Goal: Transaction & Acquisition: Download file/media

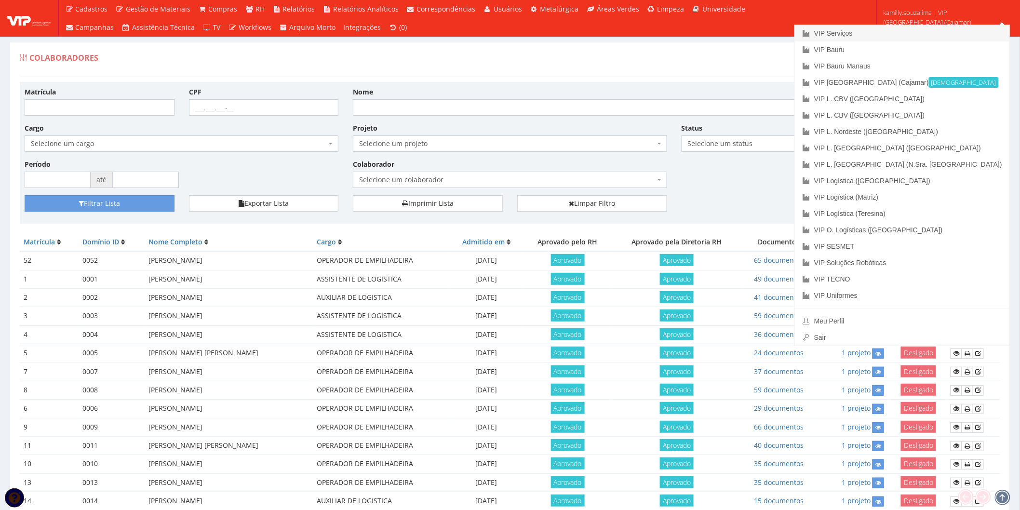
click at [951, 27] on link "VIP Serviços" at bounding box center [902, 33] width 215 height 16
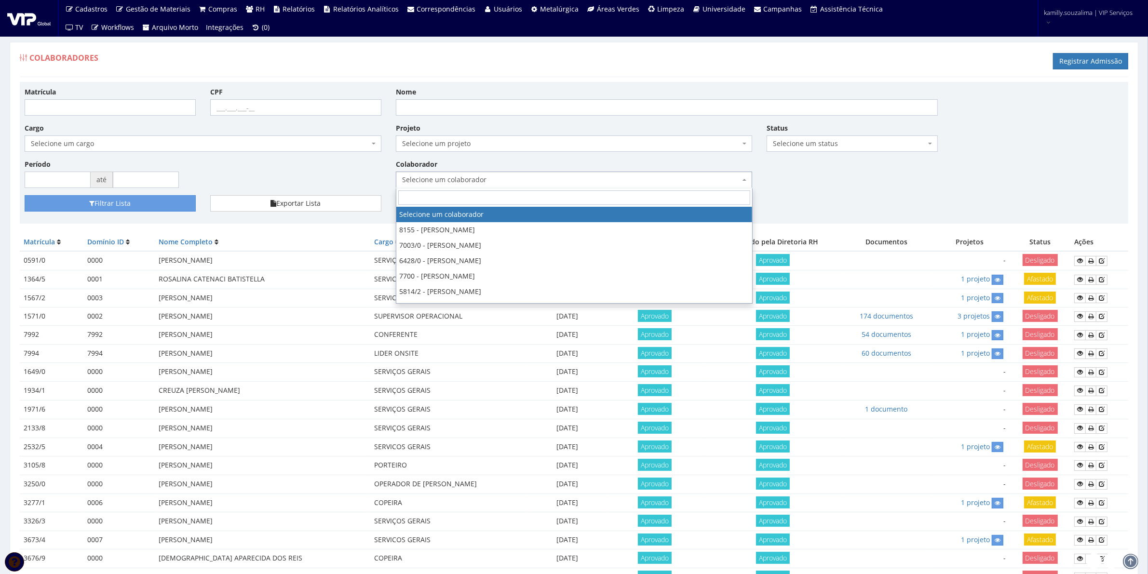
click at [475, 182] on span "Selecione um colaborador" at bounding box center [571, 180] width 338 height 10
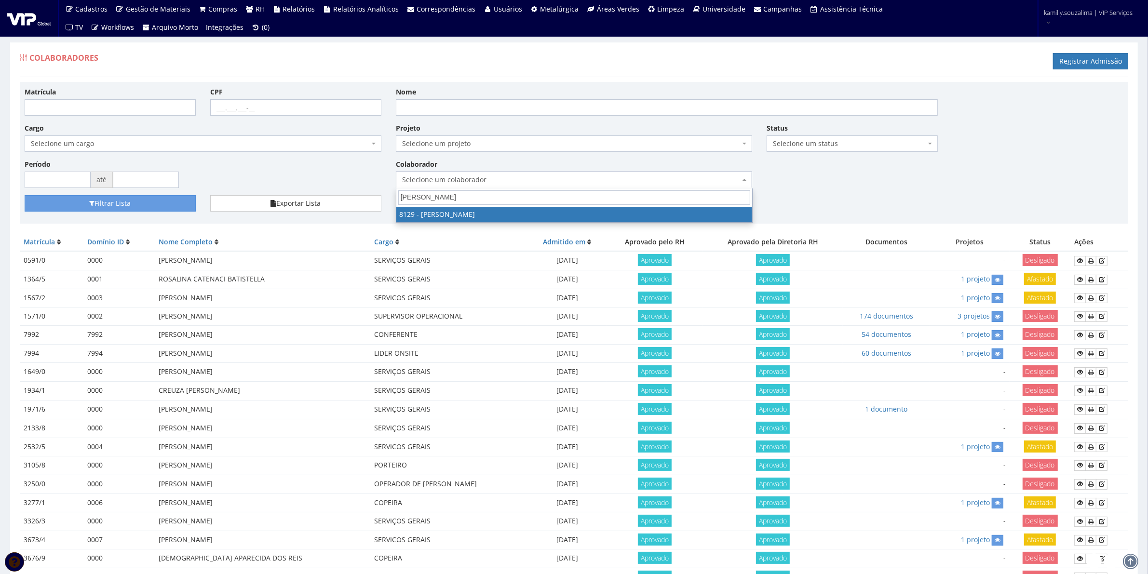
type input "claudio"
select select "3731"
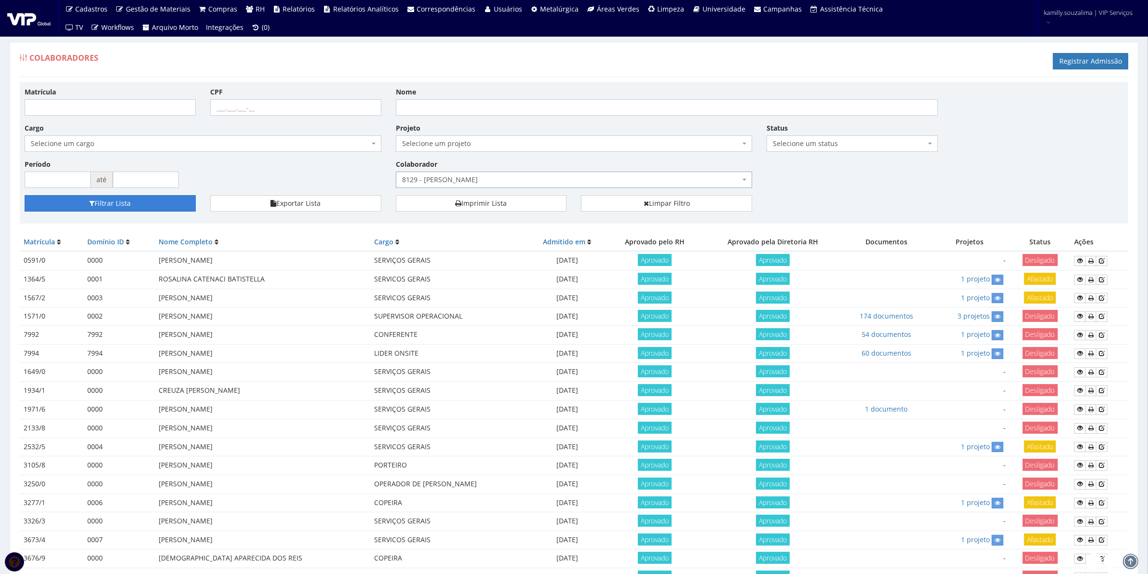
click at [151, 203] on button "Filtrar Lista" at bounding box center [110, 203] width 171 height 16
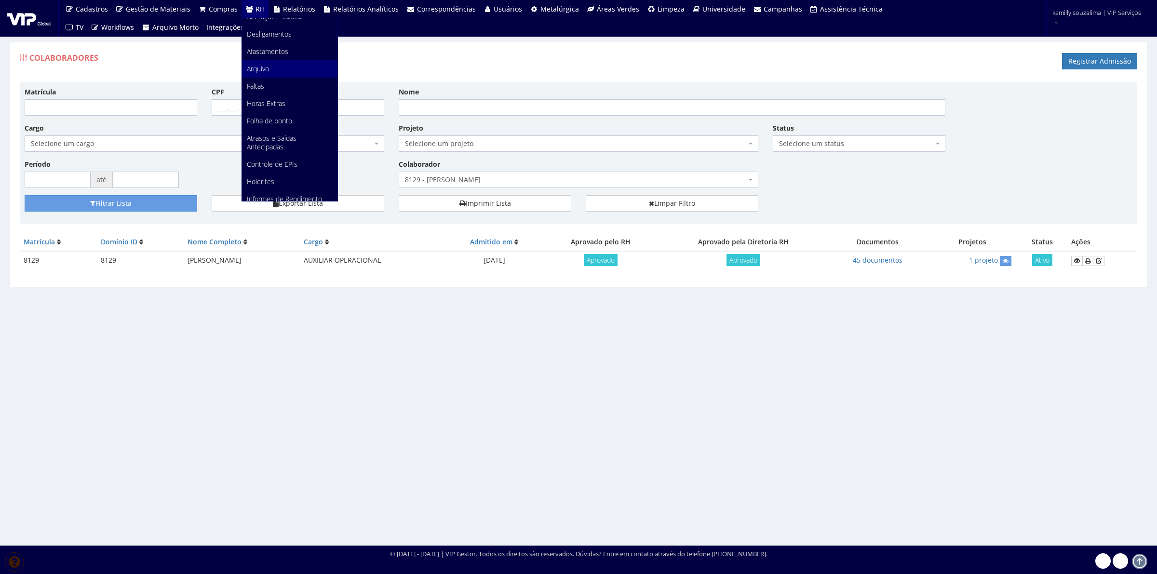
scroll to position [181, 0]
click at [280, 153] on span "Documentos" at bounding box center [266, 157] width 39 height 9
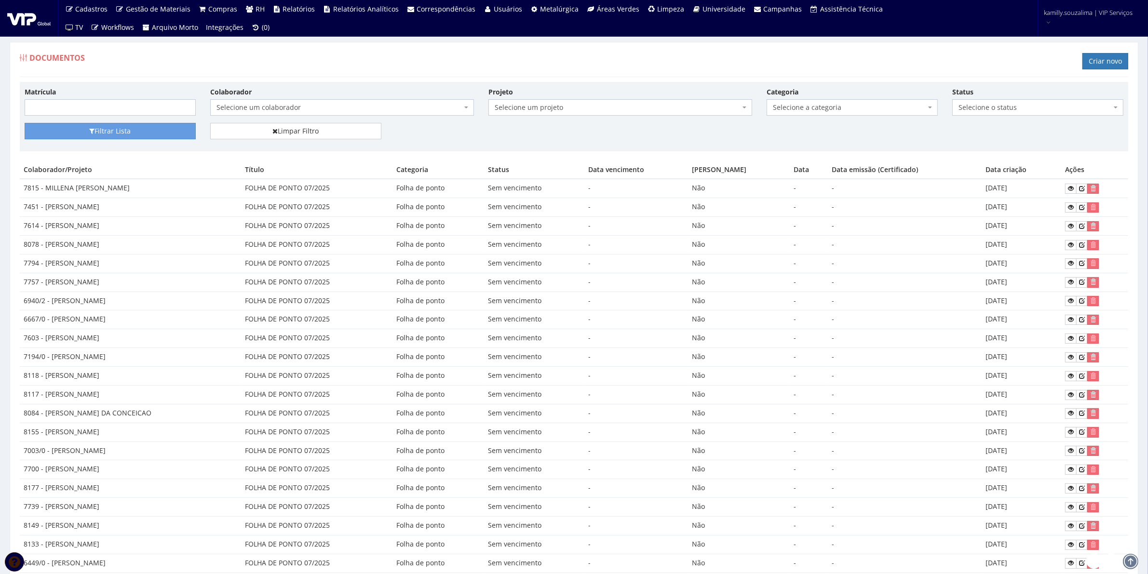
click at [265, 109] on span "Selecione um colaborador" at bounding box center [339, 108] width 245 height 10
type input "8129"
drag, startPoint x: 347, startPoint y: 140, endPoint x: 671, endPoint y: 54, distance: 334.9
select select "3731"
click at [975, 104] on span "Selecione o status" at bounding box center [1035, 108] width 153 height 10
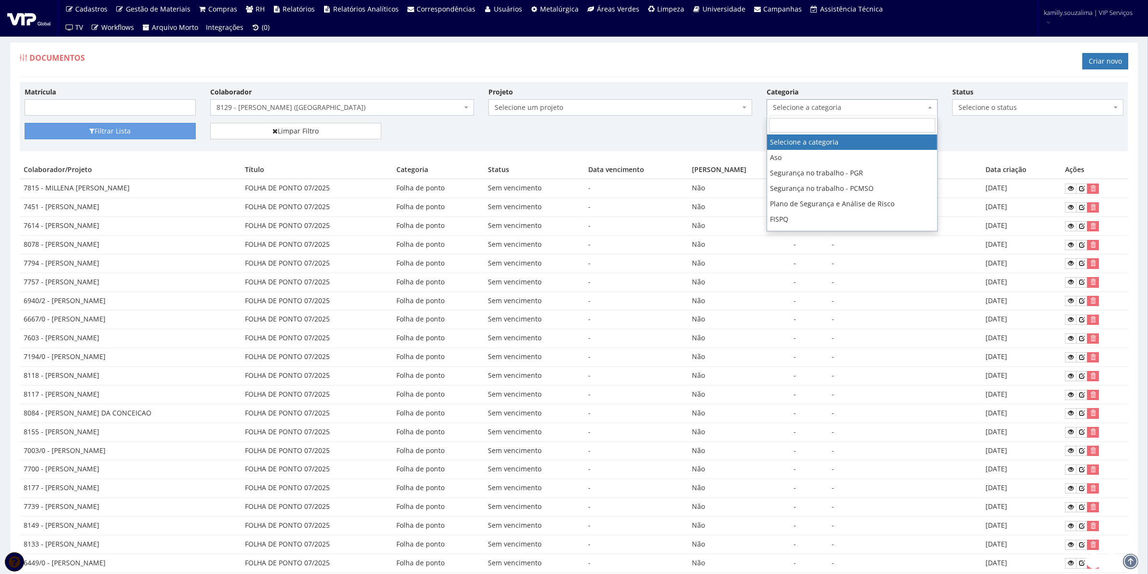
click at [873, 109] on span "Selecione a categoria" at bounding box center [849, 108] width 153 height 10
select select "aso"
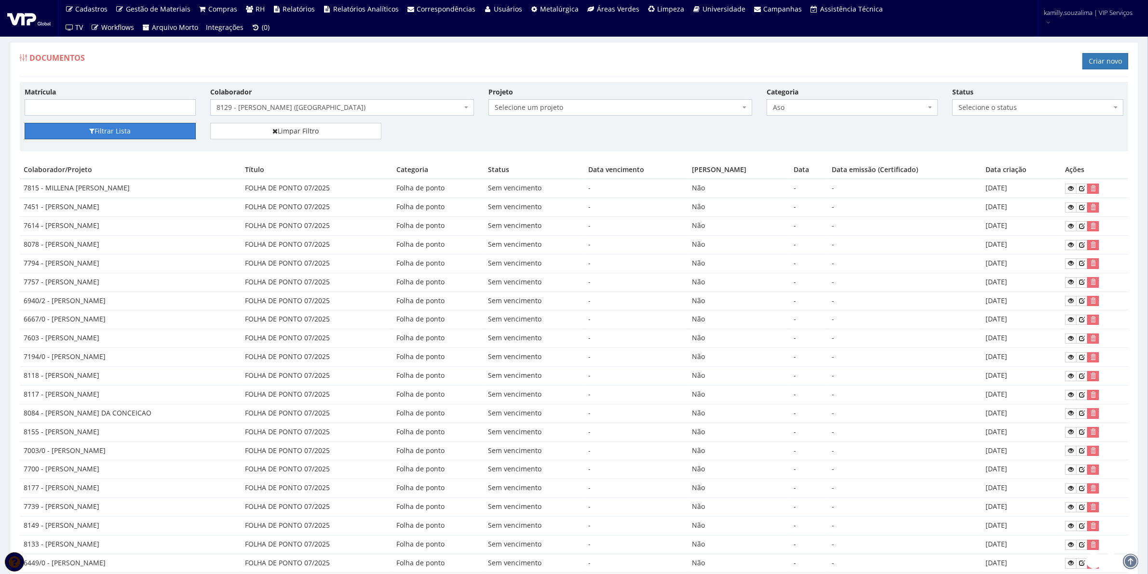
drag, startPoint x: 141, startPoint y: 130, endPoint x: 371, endPoint y: 148, distance: 230.7
click at [144, 133] on button "Filtrar Lista" at bounding box center [110, 131] width 171 height 16
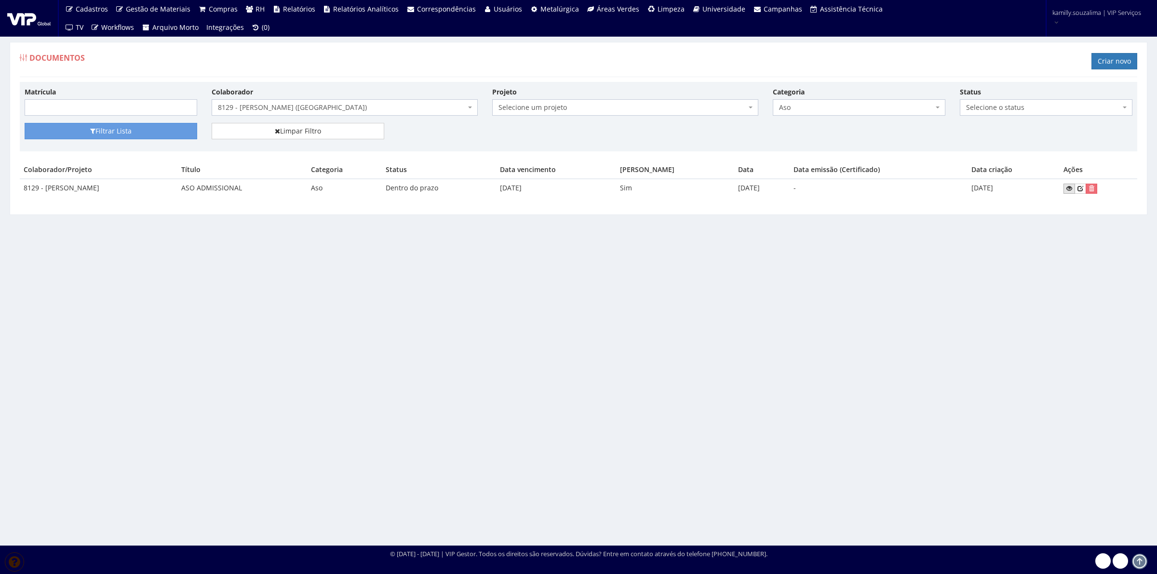
click at [1072, 190] on icon at bounding box center [1070, 188] width 6 height 7
click at [1086, 189] on link at bounding box center [1081, 189] width 12 height 10
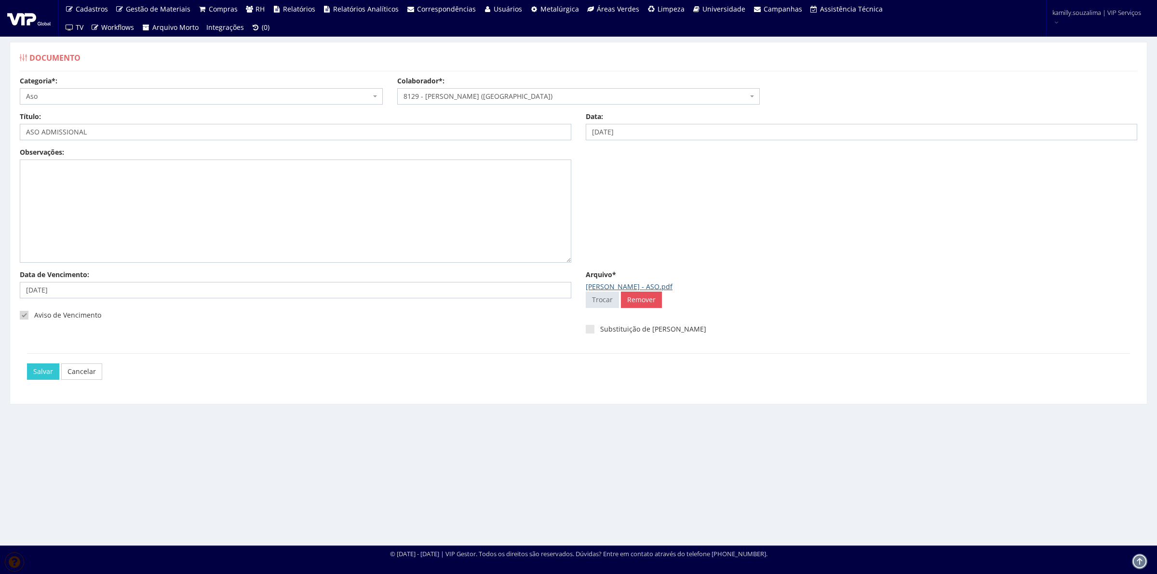
click at [673, 283] on link "[PERSON_NAME] - ASO.pdf" at bounding box center [629, 286] width 87 height 9
